Goal: Transaction & Acquisition: Purchase product/service

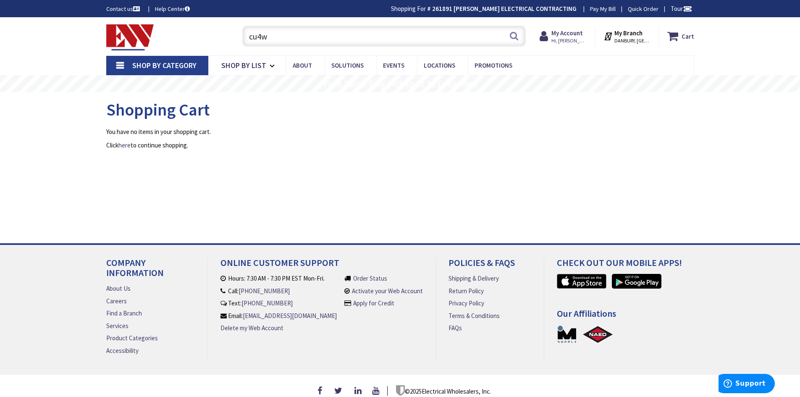
type input "cu4"
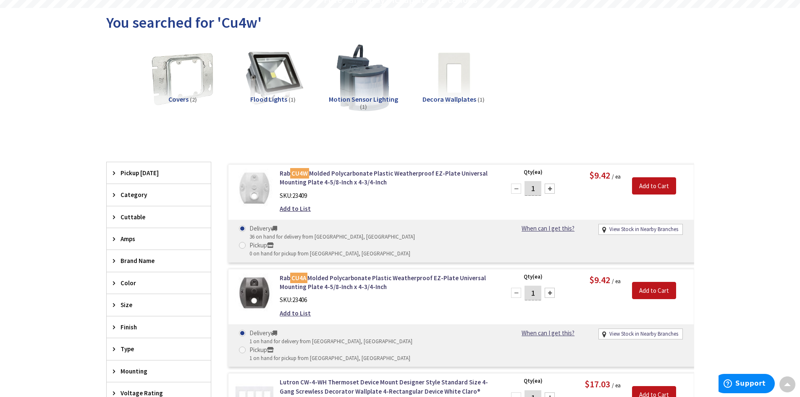
drag, startPoint x: 535, startPoint y: 189, endPoint x: 523, endPoint y: 188, distance: 11.4
click at [523, 188] on div "1" at bounding box center [532, 188] width 50 height 17
type input "5"
click at [657, 186] on input "Add to Cart" at bounding box center [654, 186] width 44 height 18
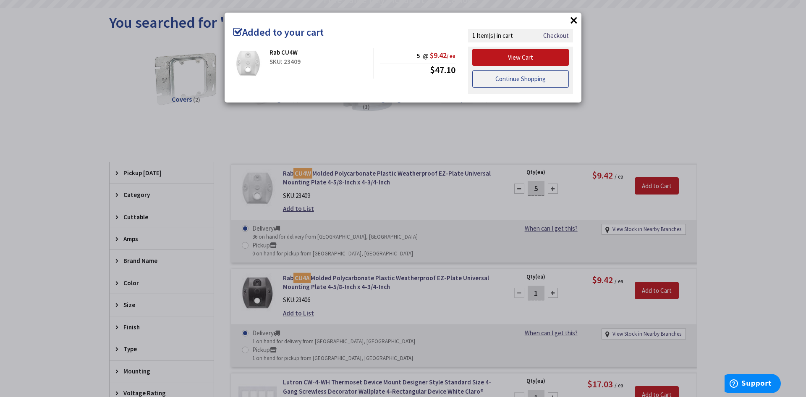
click at [537, 74] on link "Continue Shopping" at bounding box center [520, 79] width 97 height 18
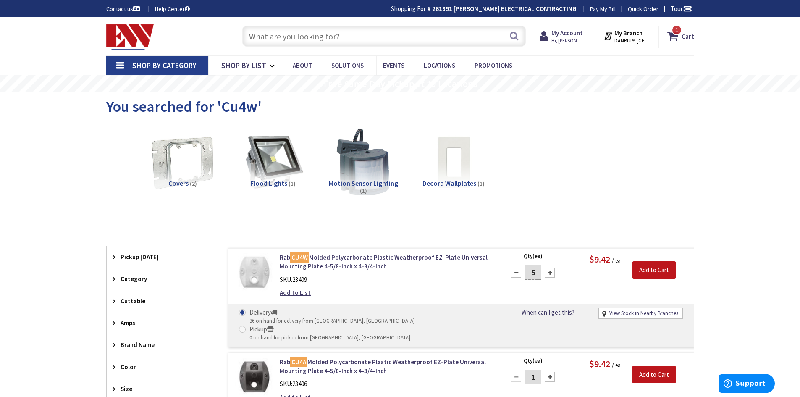
click at [350, 42] on input "text" at bounding box center [383, 36] width 283 height 21
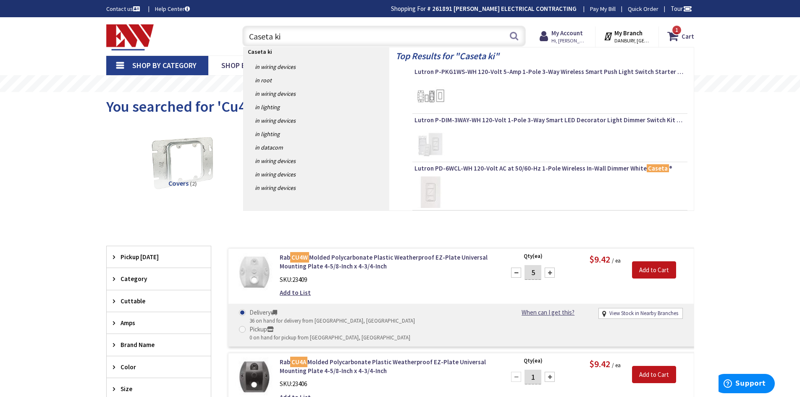
type input "Caseta kit"
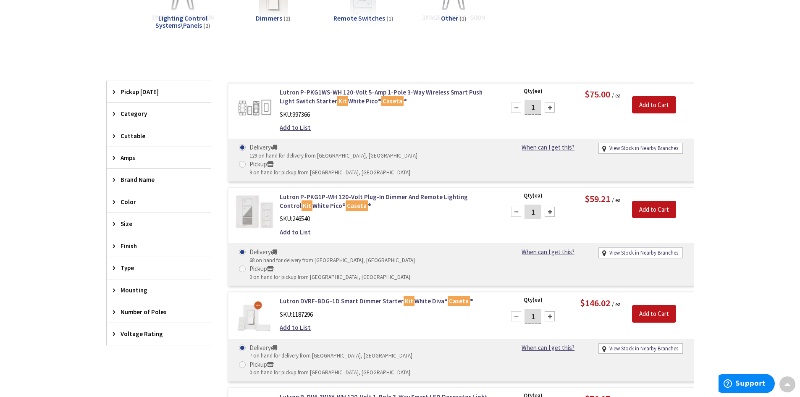
scroll to position [4, 0]
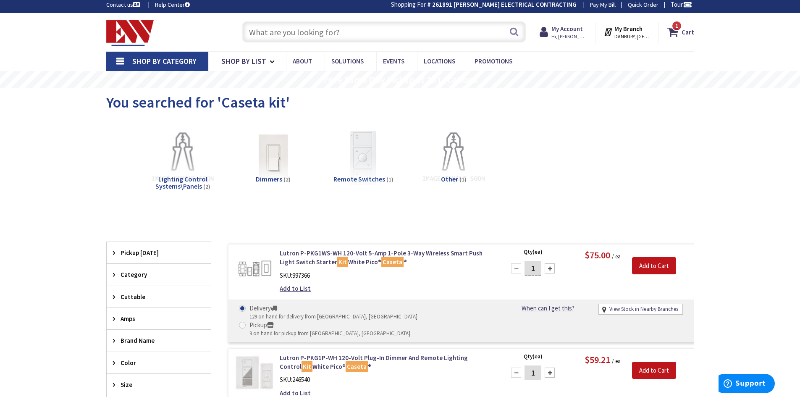
click at [334, 35] on input "text" at bounding box center [383, 31] width 283 height 21
paste input "DVRF-PKG1S-WH"
type input "DVRF-PKG1S-WH"
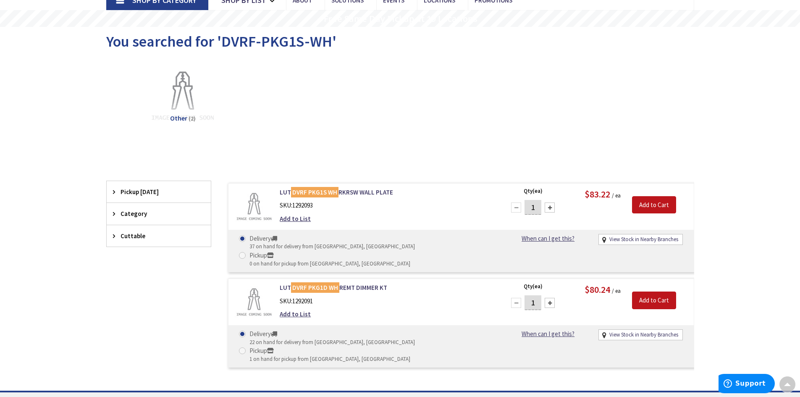
scroll to position [84, 0]
